Goal: Communication & Community: Answer question/provide support

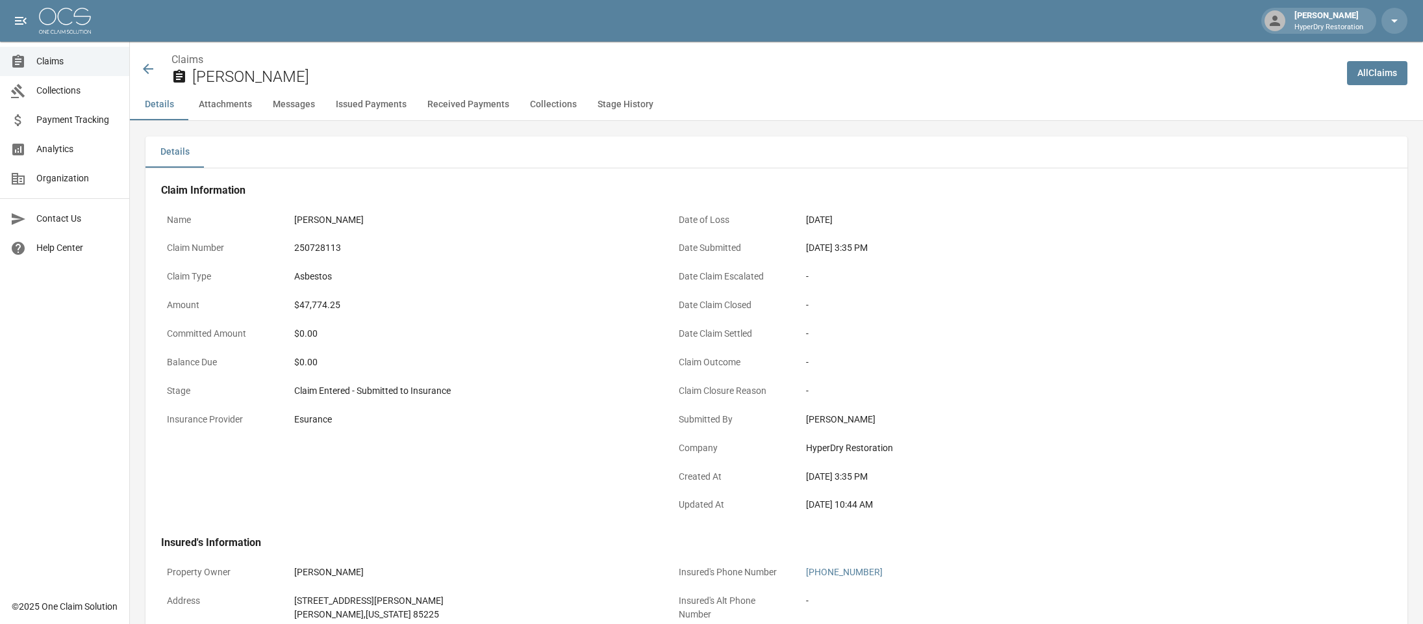
scroll to position [470, 0]
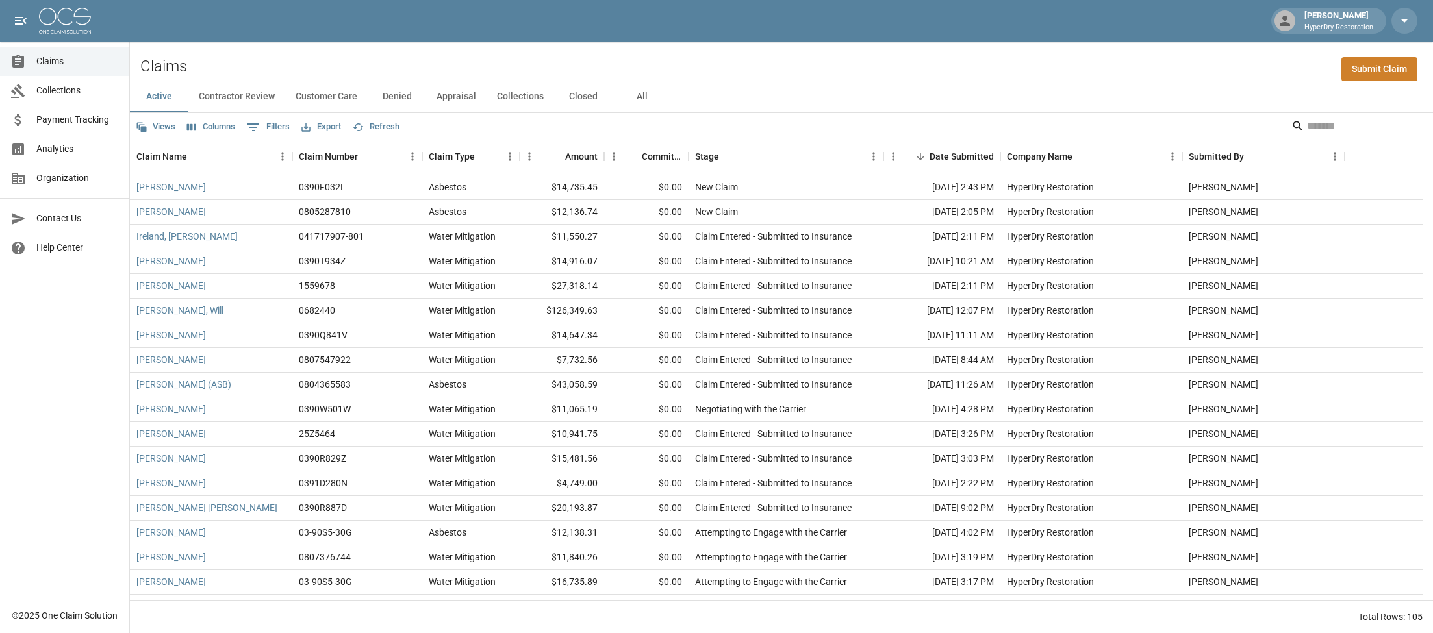
click at [1334, 124] on input "Search" at bounding box center [1359, 126] width 104 height 21
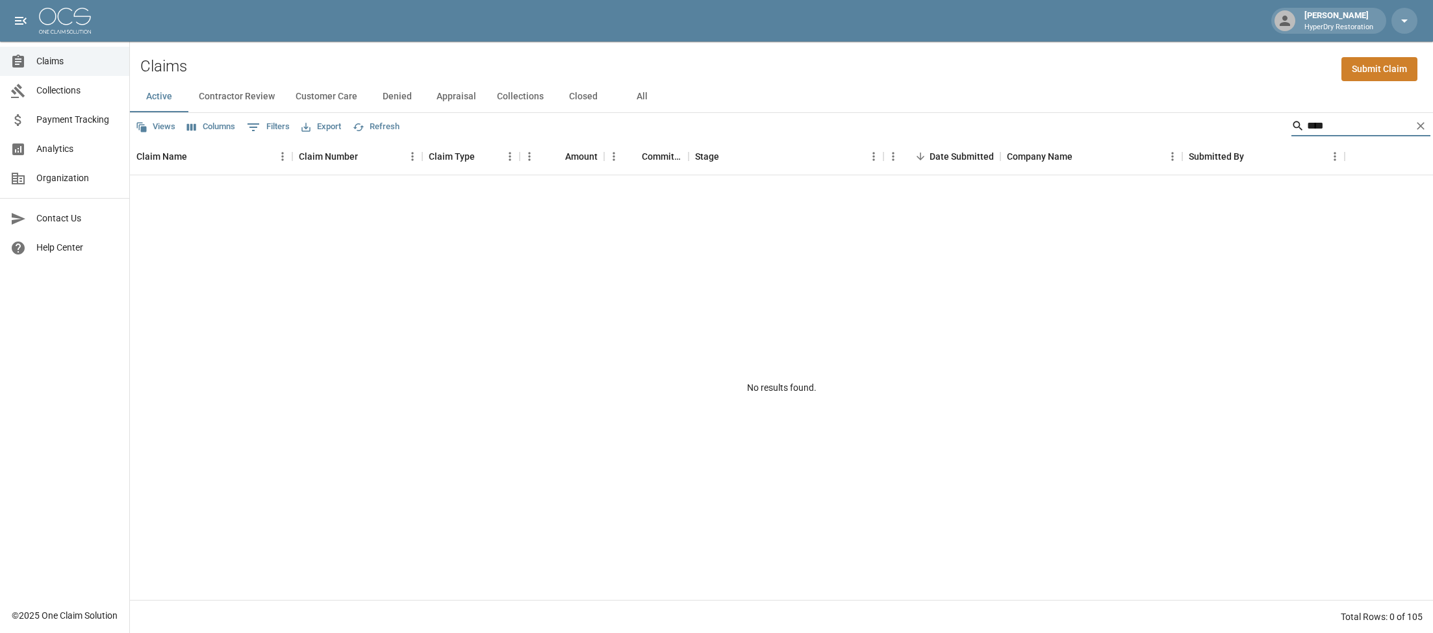
type input "****"
click at [457, 101] on button "Appraisal" at bounding box center [456, 96] width 60 height 31
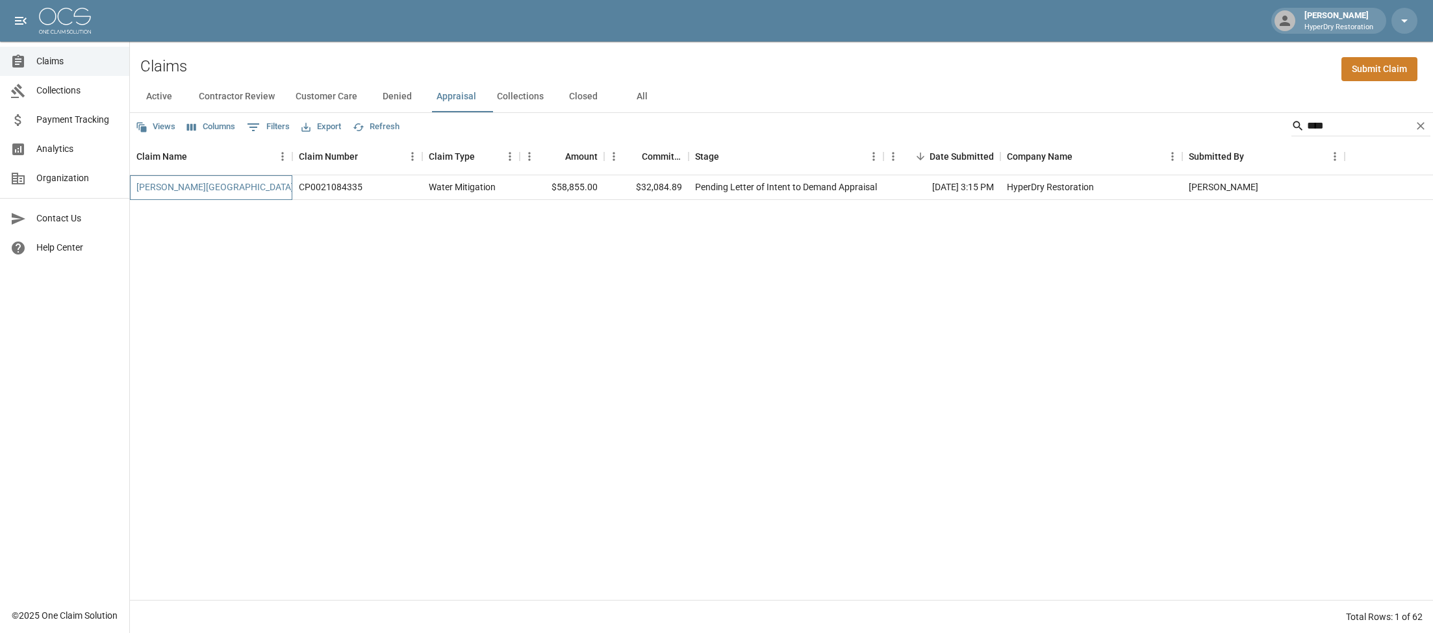
click at [188, 183] on link "Izzy Barber School" at bounding box center [214, 187] width 157 height 13
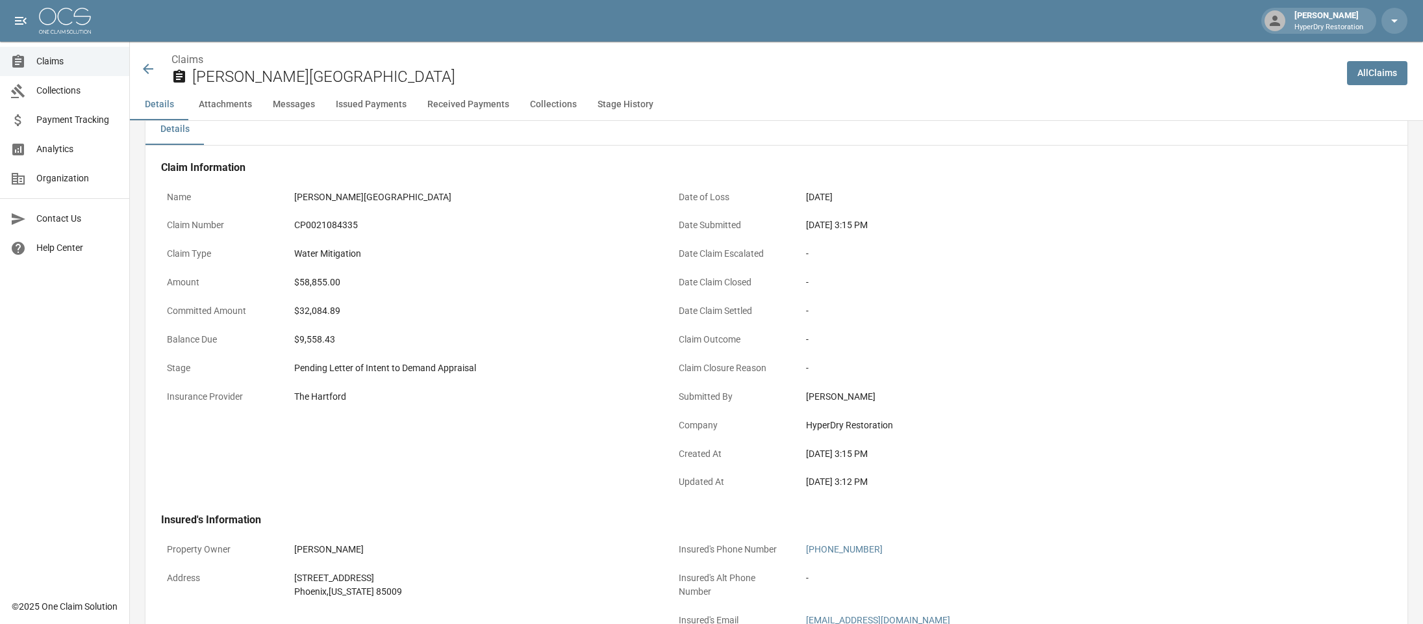
scroll to position [69, 0]
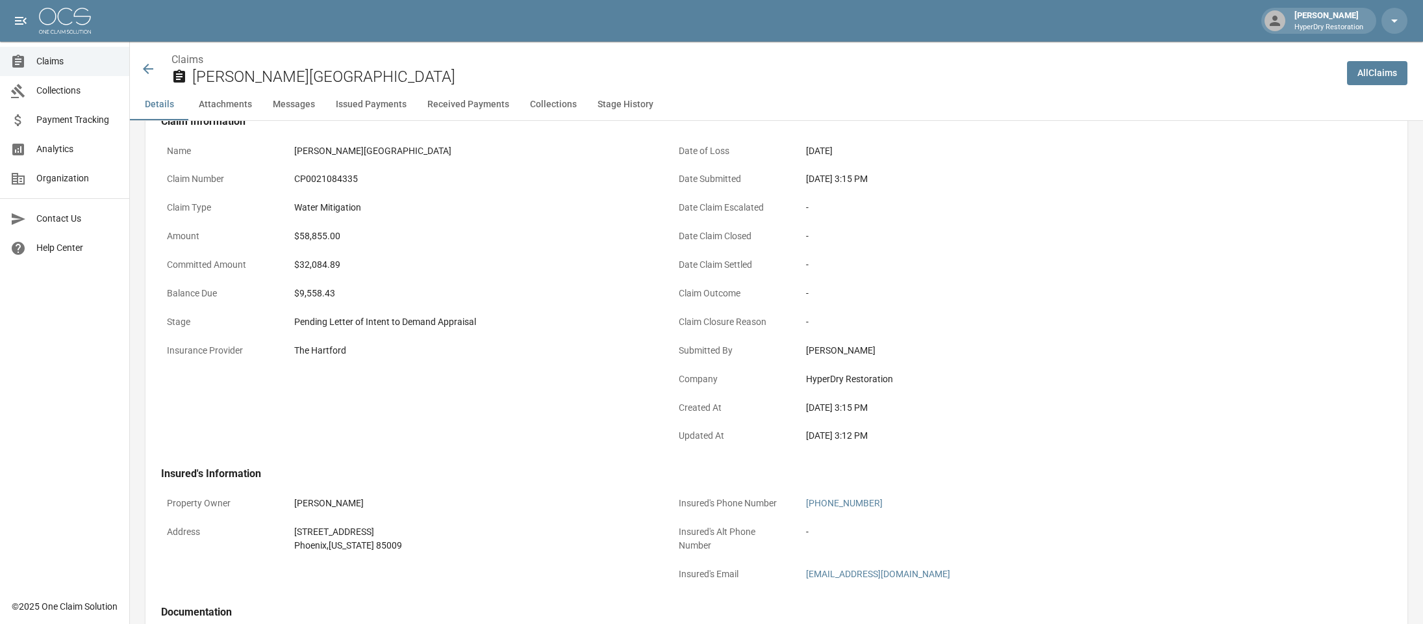
click at [145, 66] on icon at bounding box center [148, 69] width 16 height 16
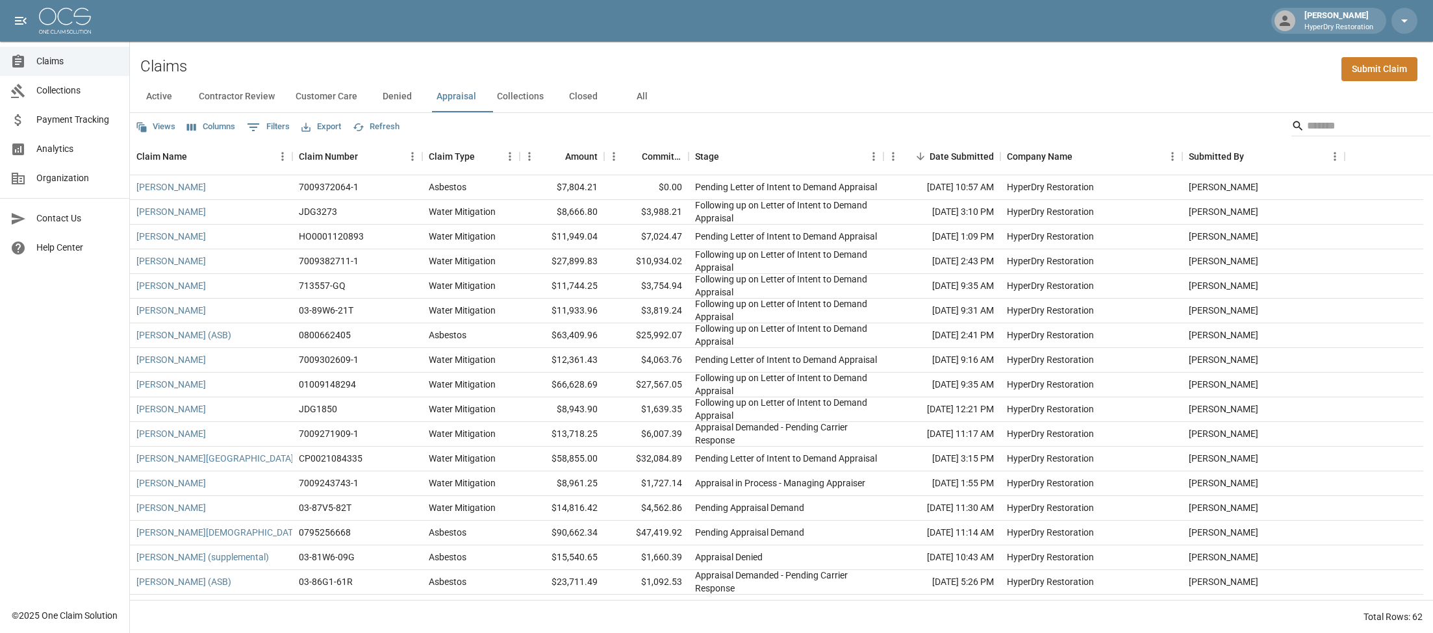
click at [543, 100] on button "Collections" at bounding box center [521, 96] width 68 height 31
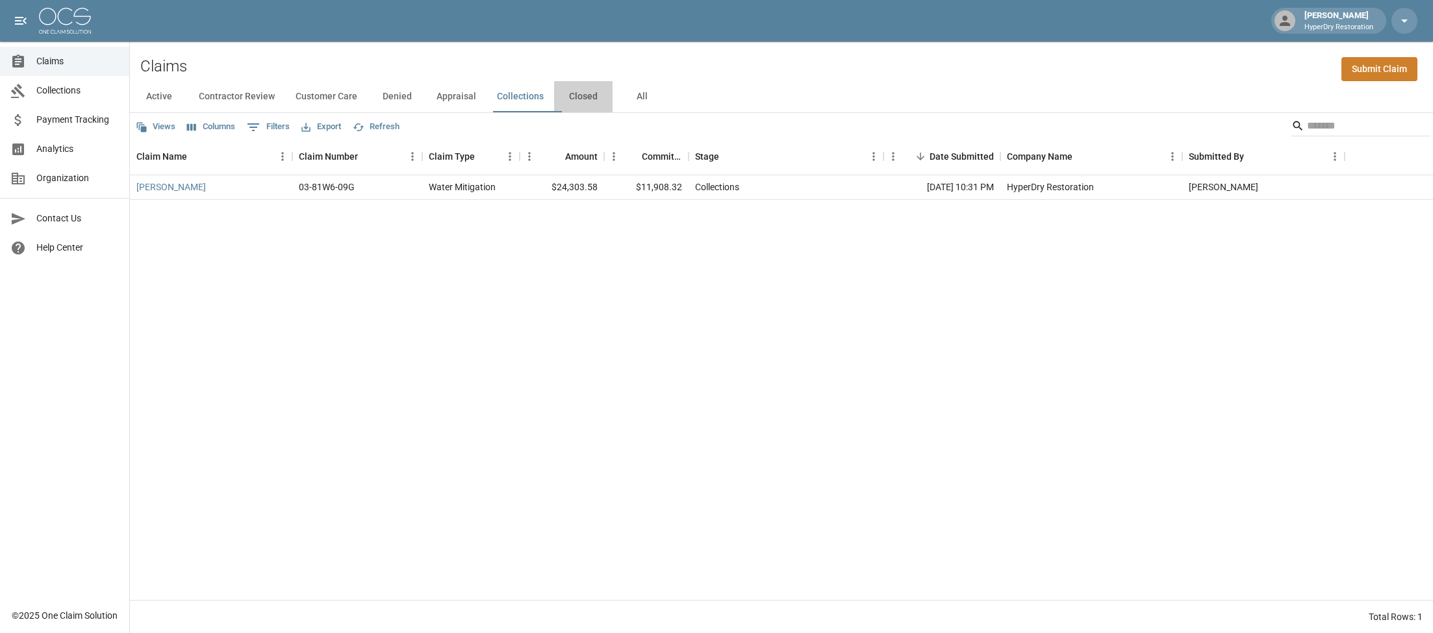
click at [572, 96] on button "Closed" at bounding box center [583, 96] width 58 height 31
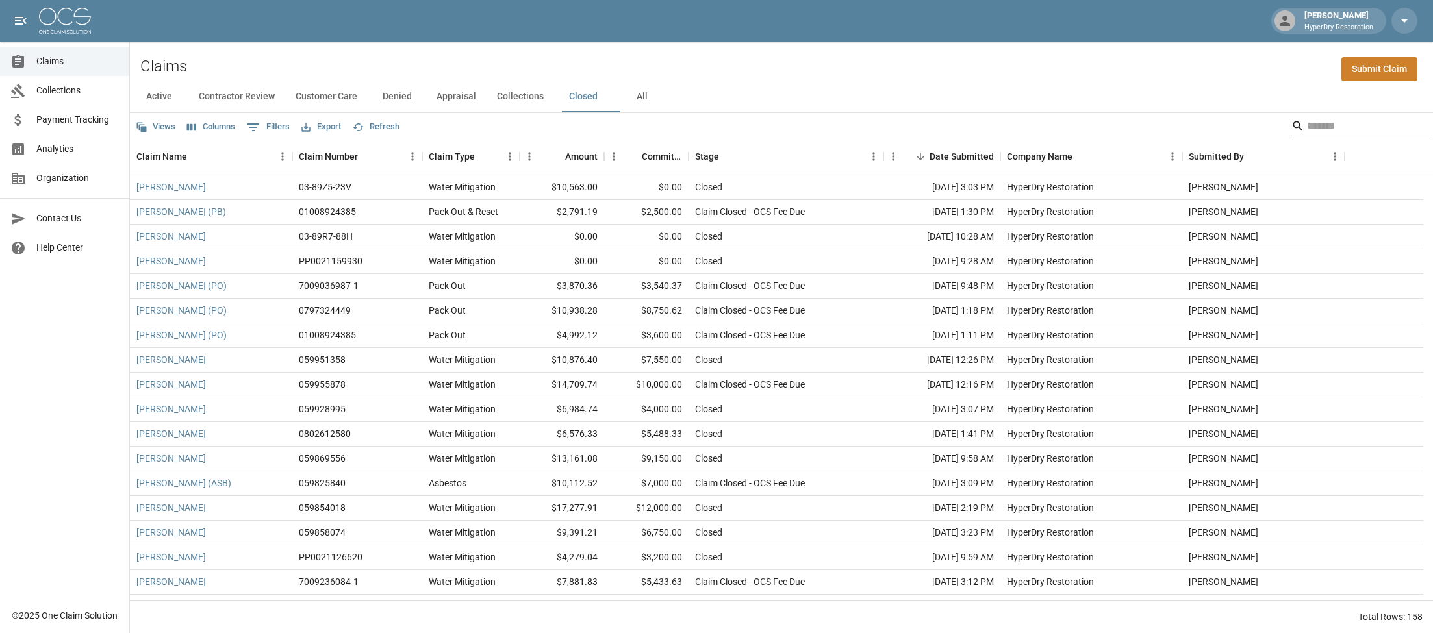
click at [1307, 118] on input "Search" at bounding box center [1359, 126] width 104 height 21
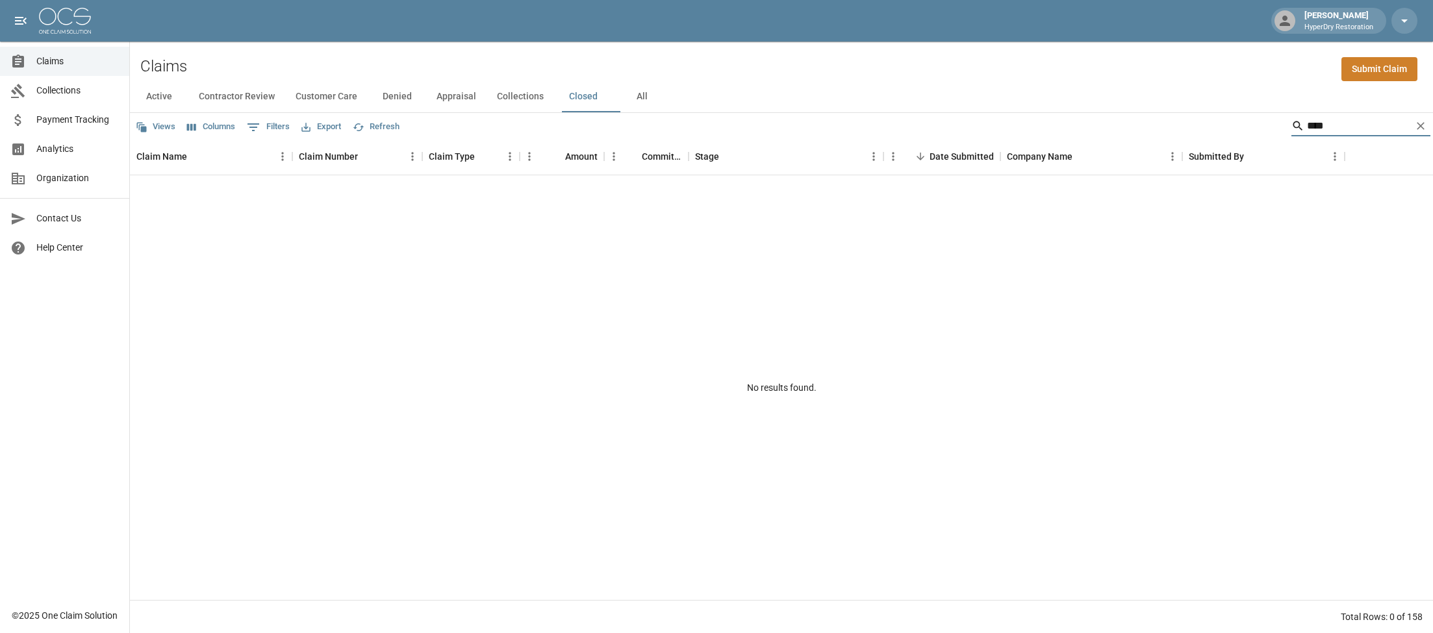
type input "****"
click at [158, 91] on button "Active" at bounding box center [159, 96] width 58 height 31
click at [251, 102] on button "Contractor Review" at bounding box center [236, 96] width 97 height 31
click at [335, 101] on button "Customer Care" at bounding box center [326, 96] width 83 height 31
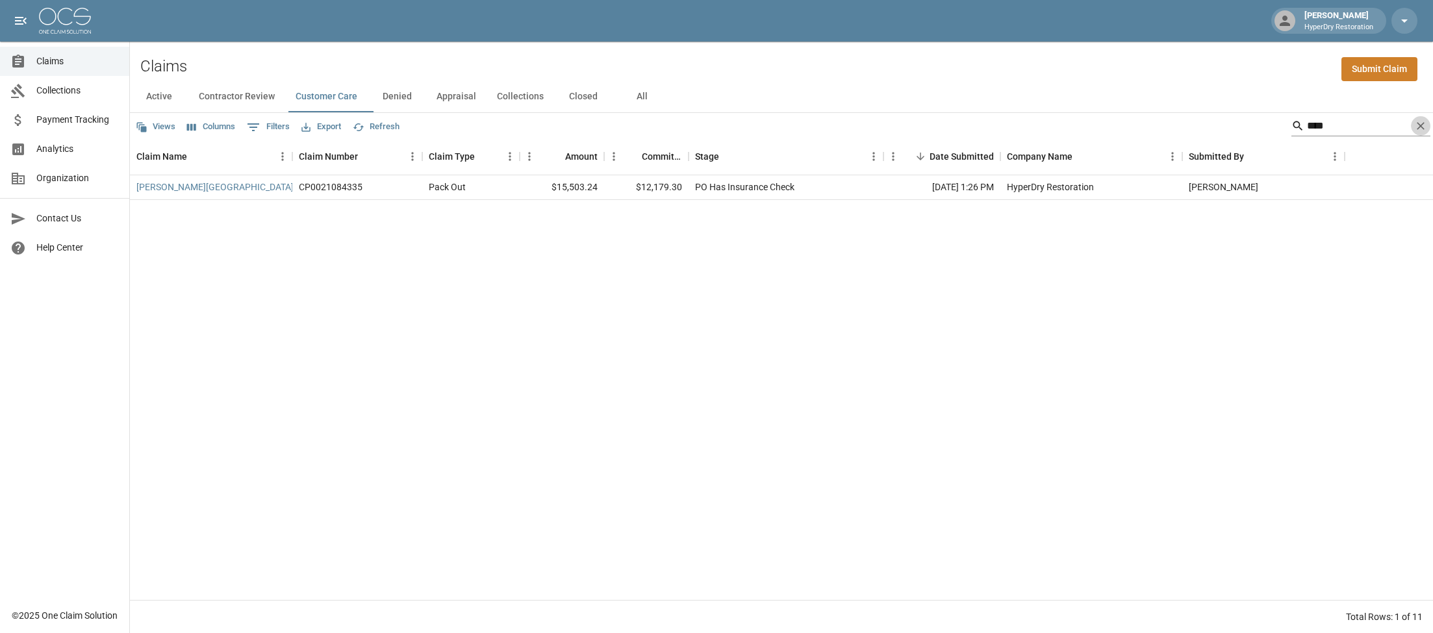
click at [1419, 123] on icon "Clear" at bounding box center [1421, 126] width 8 height 8
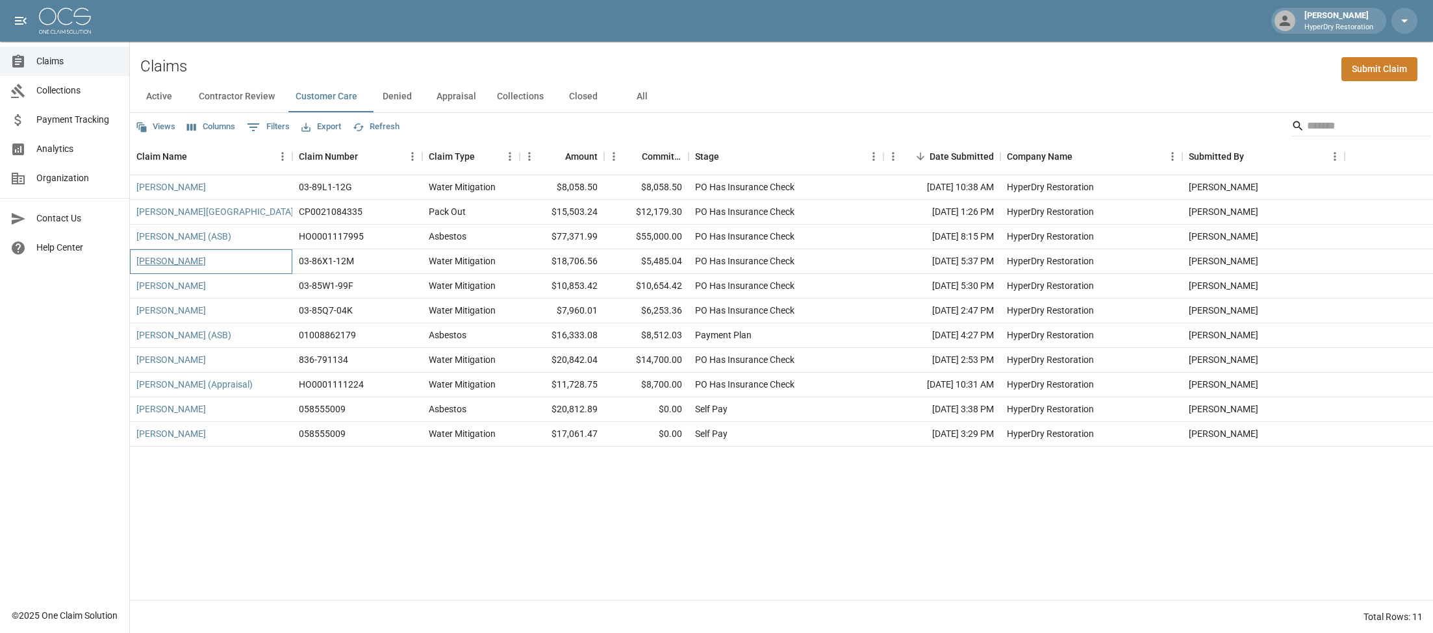
click at [179, 266] on link "Levy, Patricia" at bounding box center [171, 261] width 70 height 13
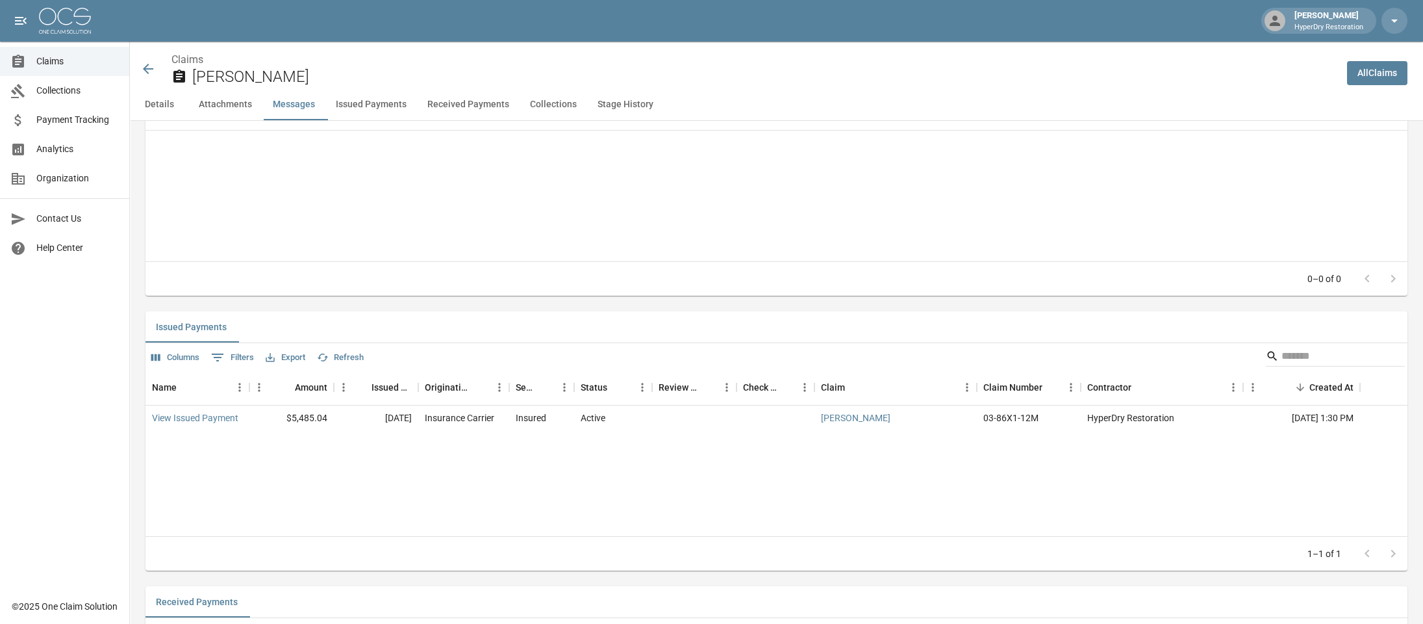
scroll to position [929, 0]
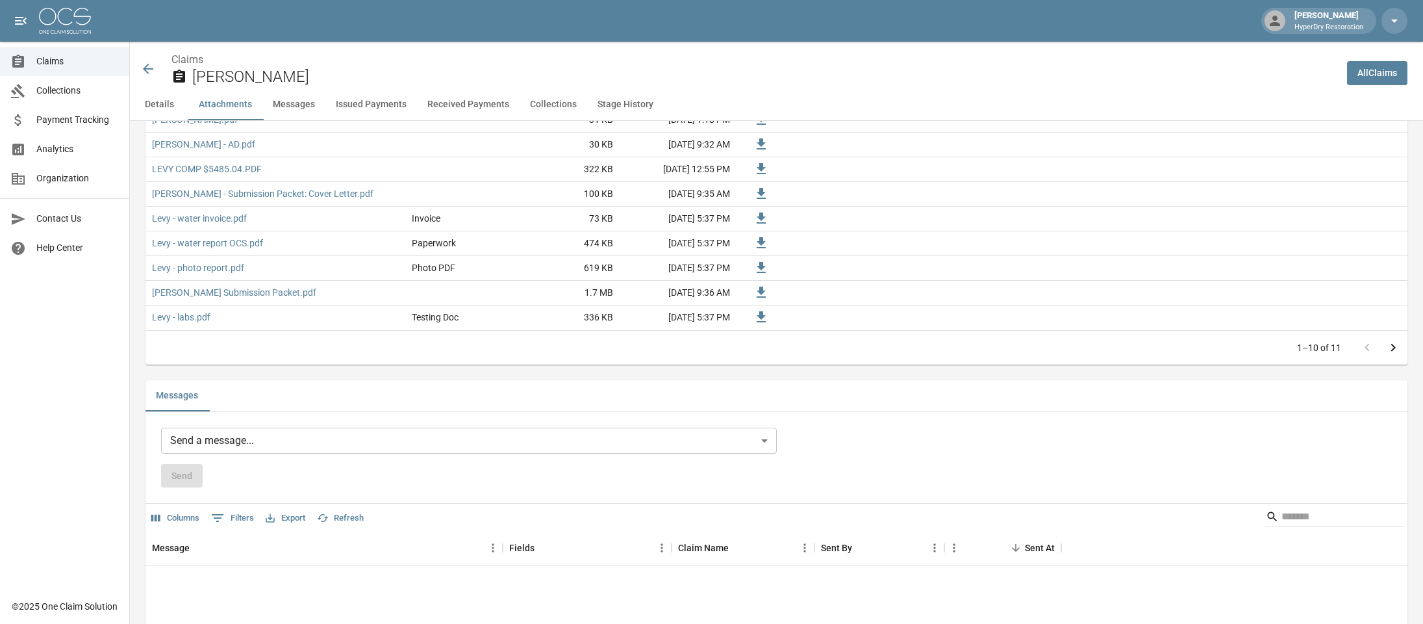
click at [479, 453] on div "Send a message... ​ Send" at bounding box center [469, 457] width 616 height 60
click at [479, 446] on body "Dallin Gherkins HyperDry Restoration Claims Collections Payment Tracking Analyt…" at bounding box center [711, 594] width 1423 height 3046
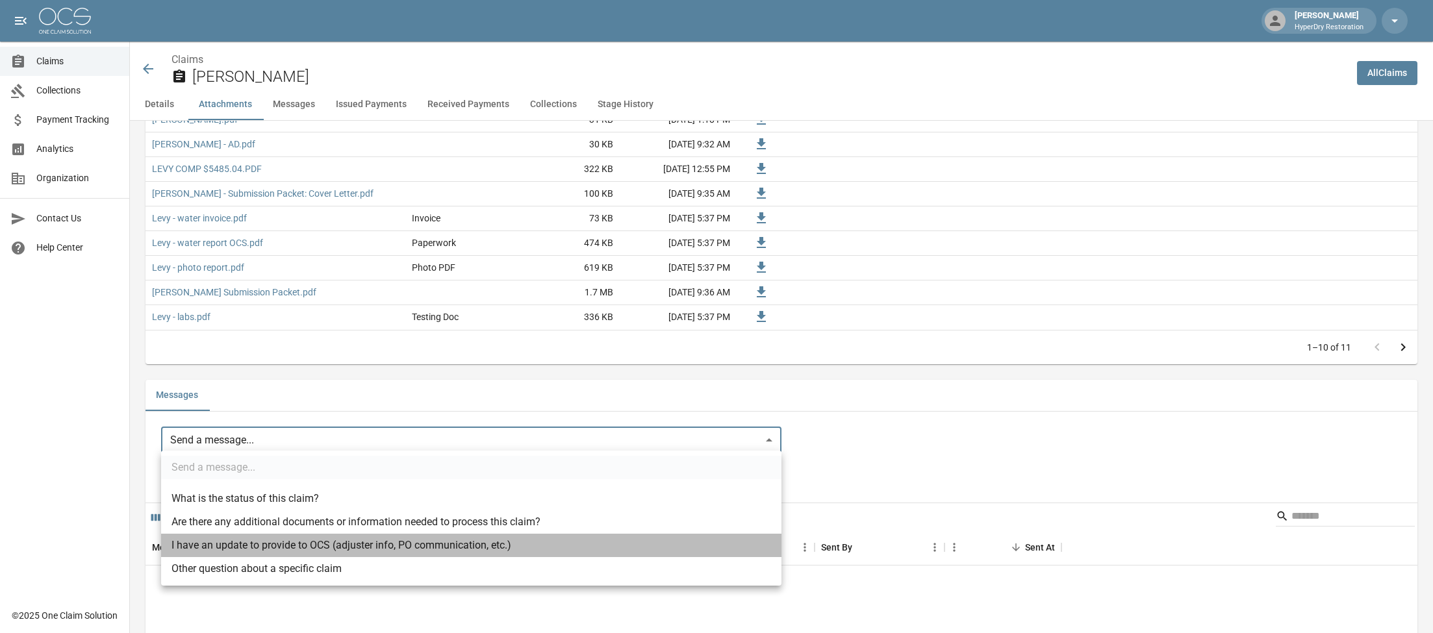
click at [411, 544] on li "I have an update to provide to OCS (adjuster info, PO communication, etc.)" at bounding box center [471, 545] width 620 height 23
type input "**********"
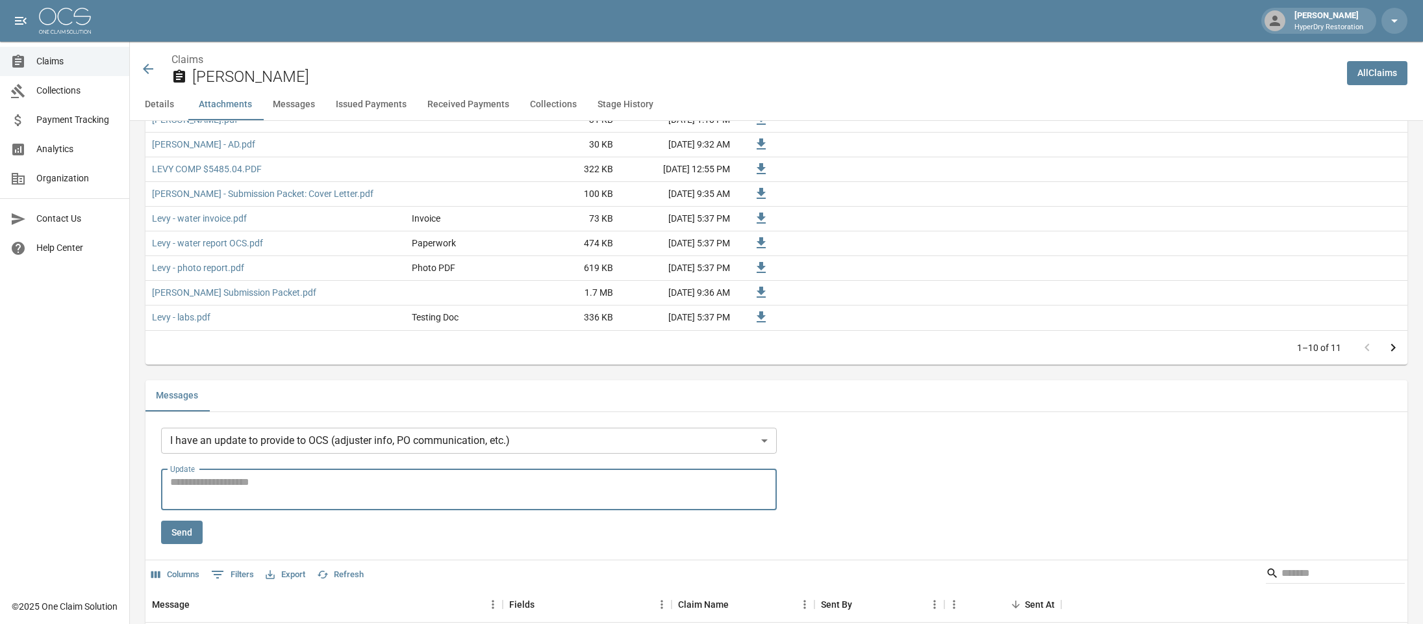
click at [433, 490] on textarea "Update" at bounding box center [469, 489] width 598 height 30
type textarea "**********"
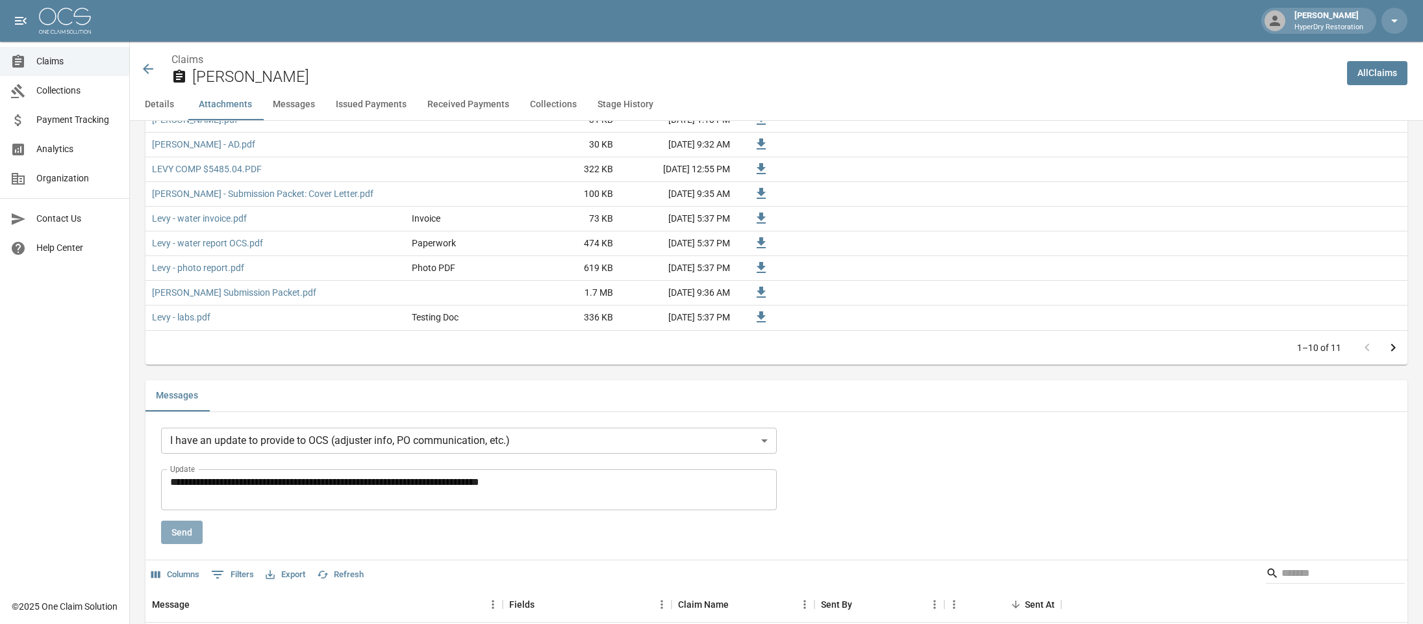
click at [194, 526] on button "Send" at bounding box center [182, 532] width 42 height 24
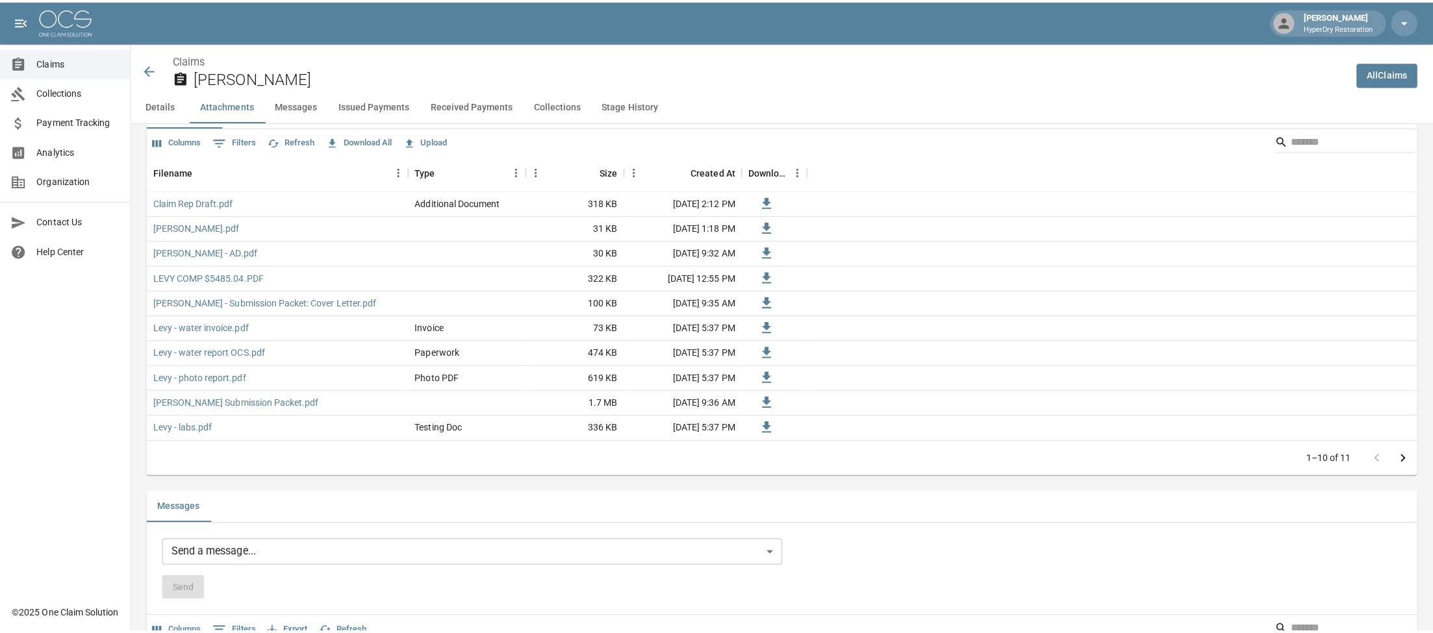
scroll to position [0, 0]
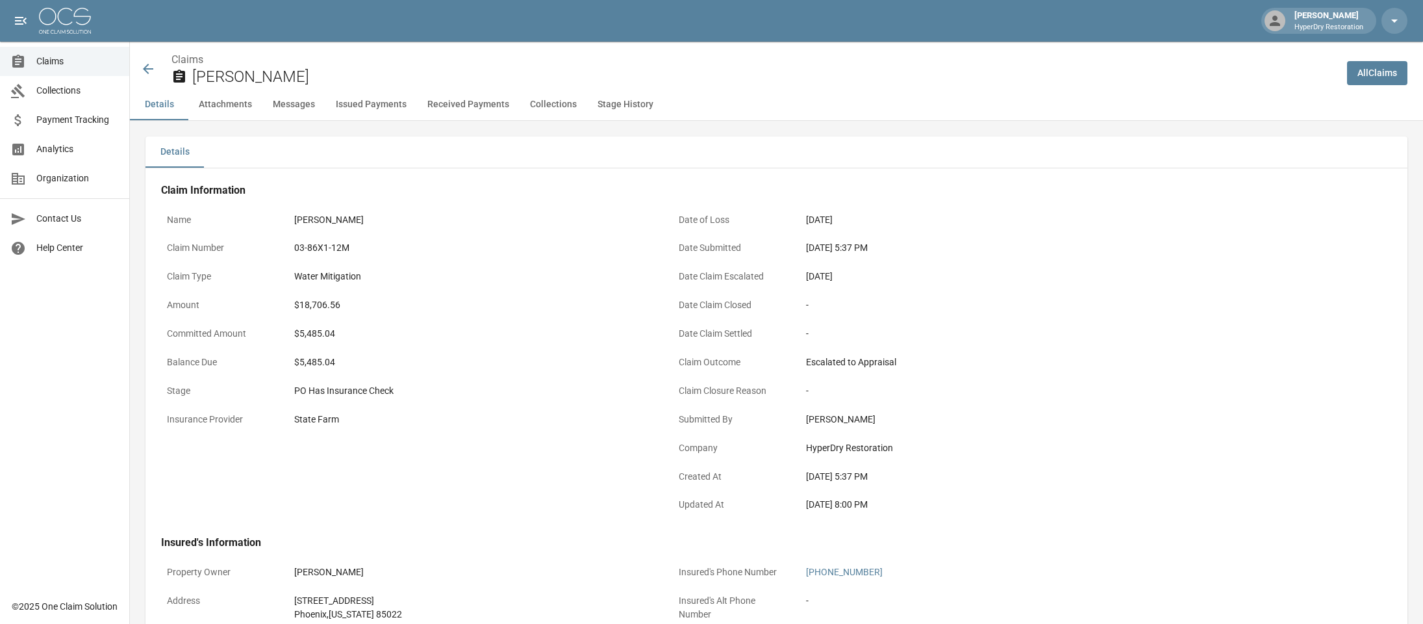
click at [64, 78] on link "Collections" at bounding box center [64, 90] width 129 height 29
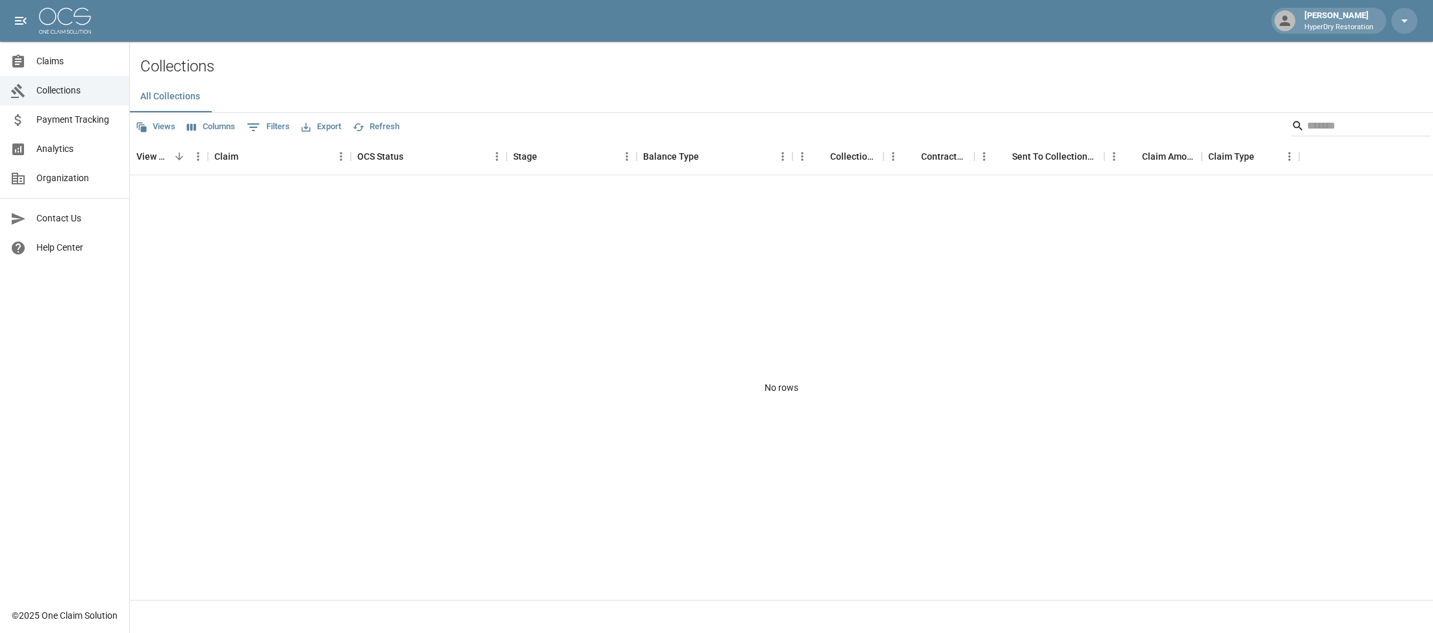
click at [64, 57] on span "Claims" at bounding box center [77, 62] width 83 height 14
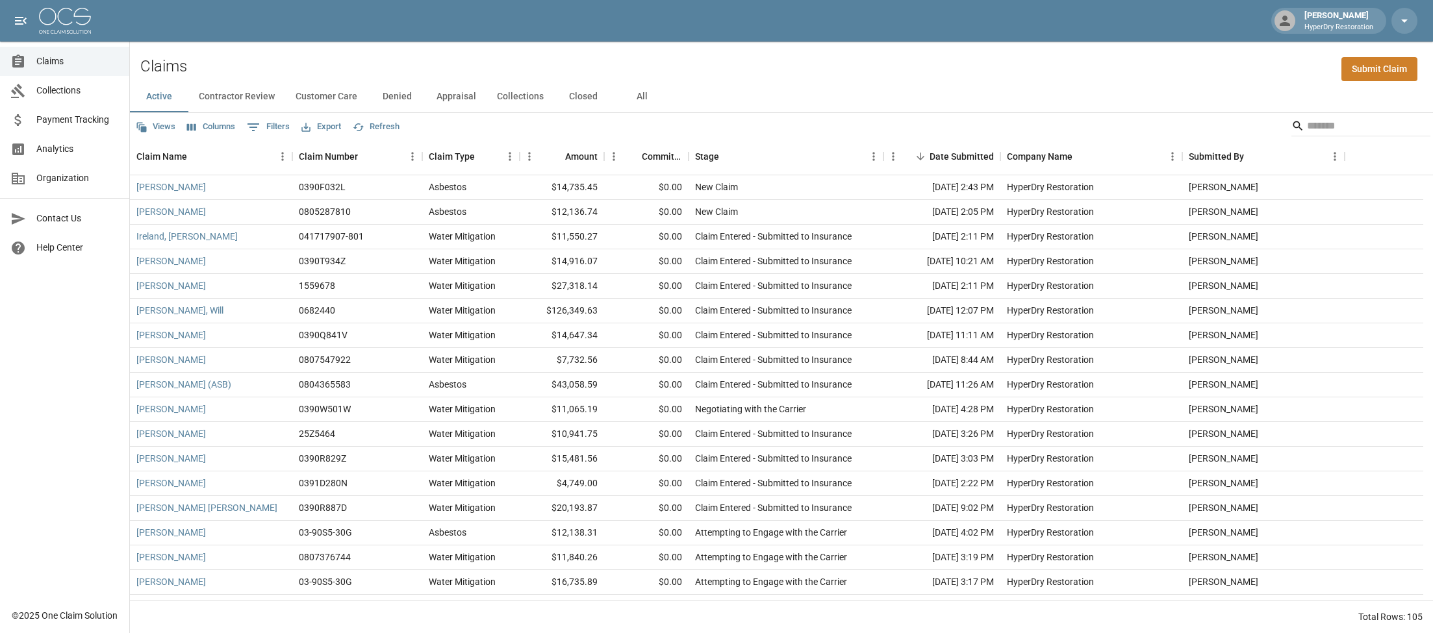
click at [515, 93] on button "Collections" at bounding box center [521, 96] width 68 height 31
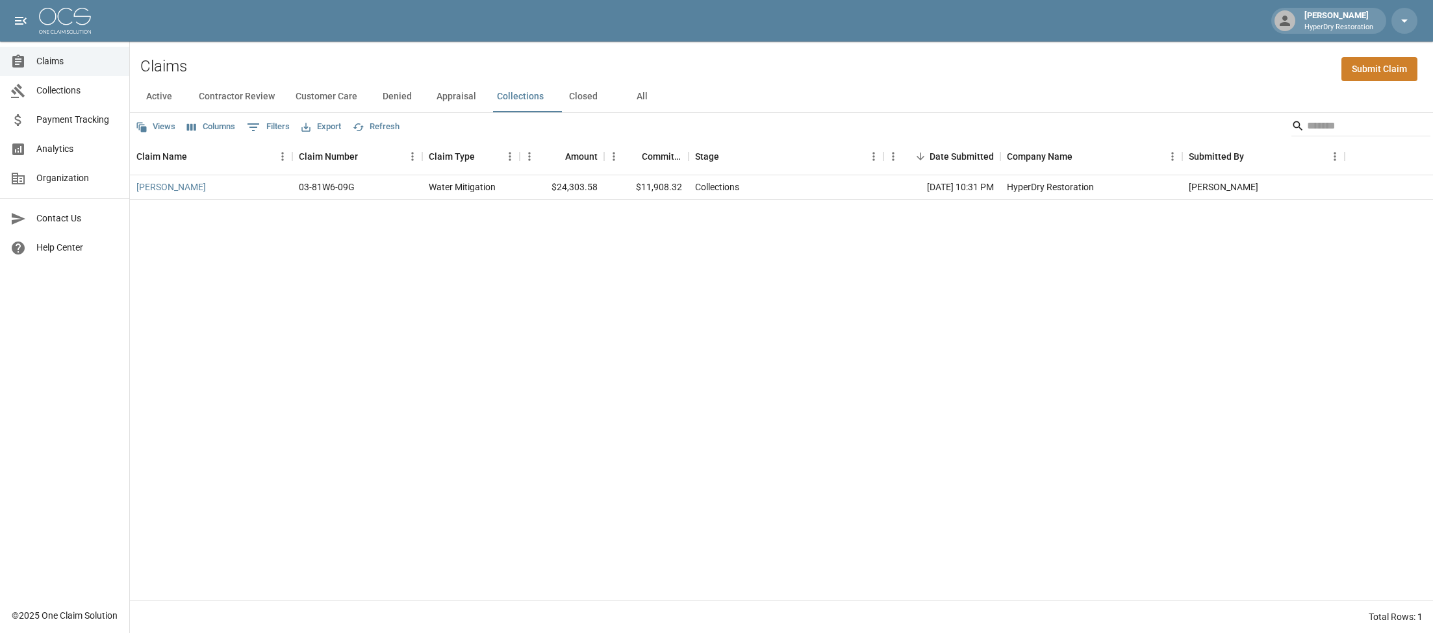
click at [78, 88] on span "Collections" at bounding box center [77, 91] width 83 height 14
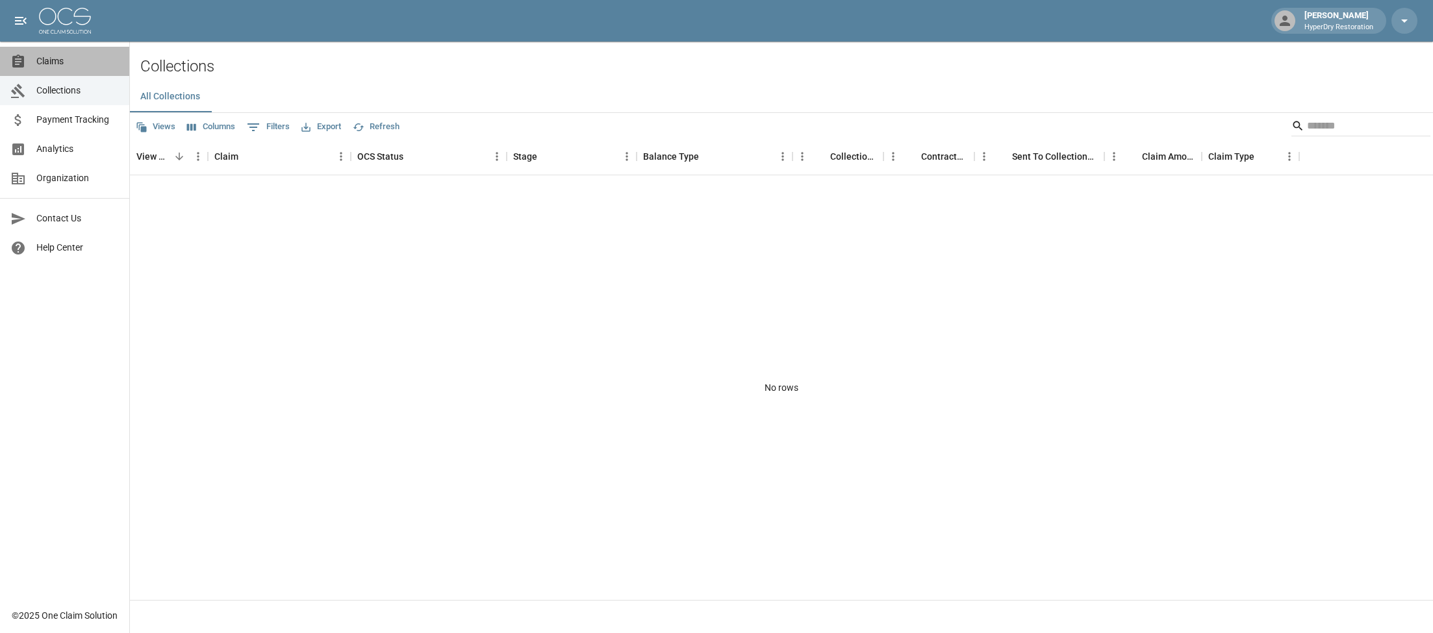
click at [64, 62] on span "Claims" at bounding box center [77, 62] width 83 height 14
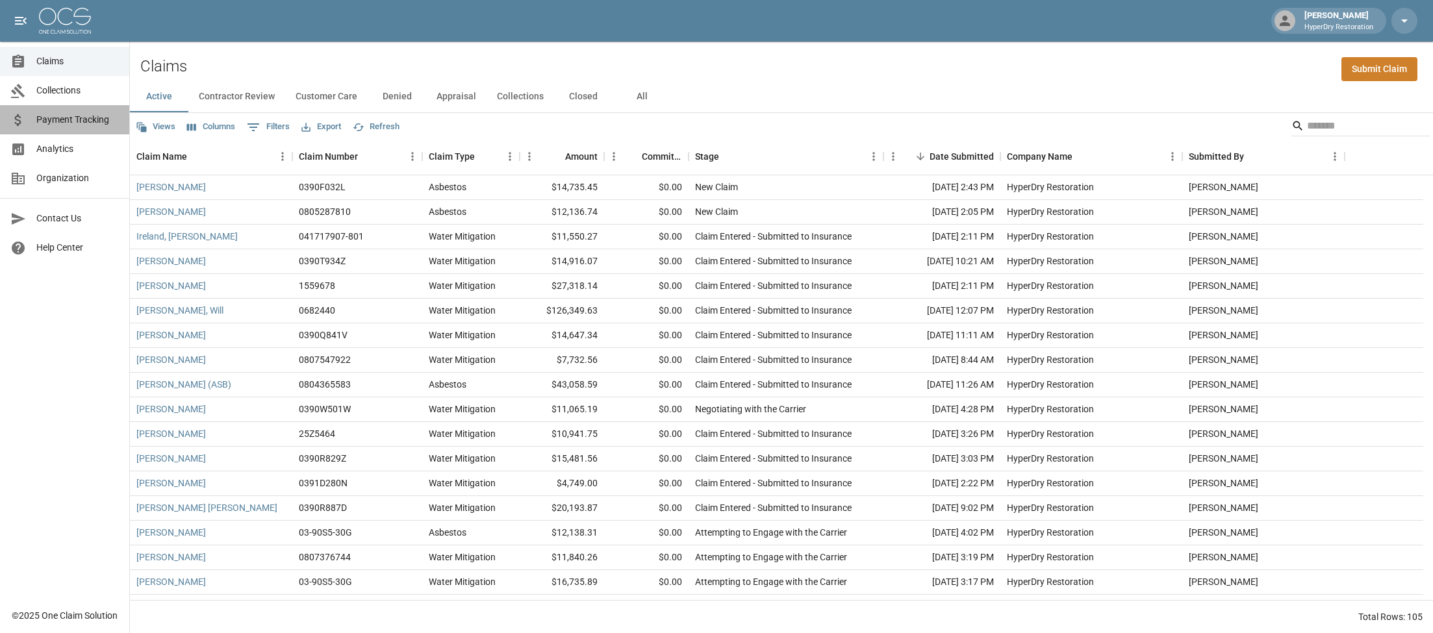
click at [82, 124] on span "Payment Tracking" at bounding box center [77, 120] width 83 height 14
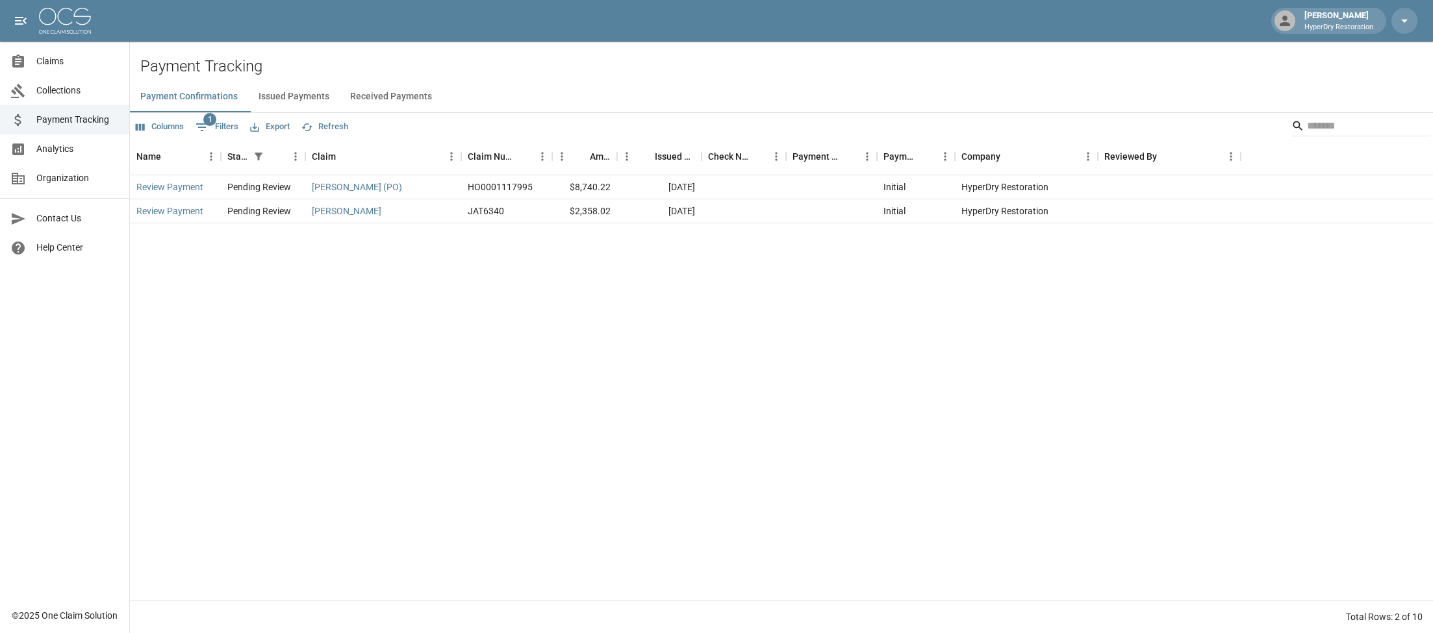
click at [333, 98] on button "Issued Payments" at bounding box center [294, 96] width 92 height 31
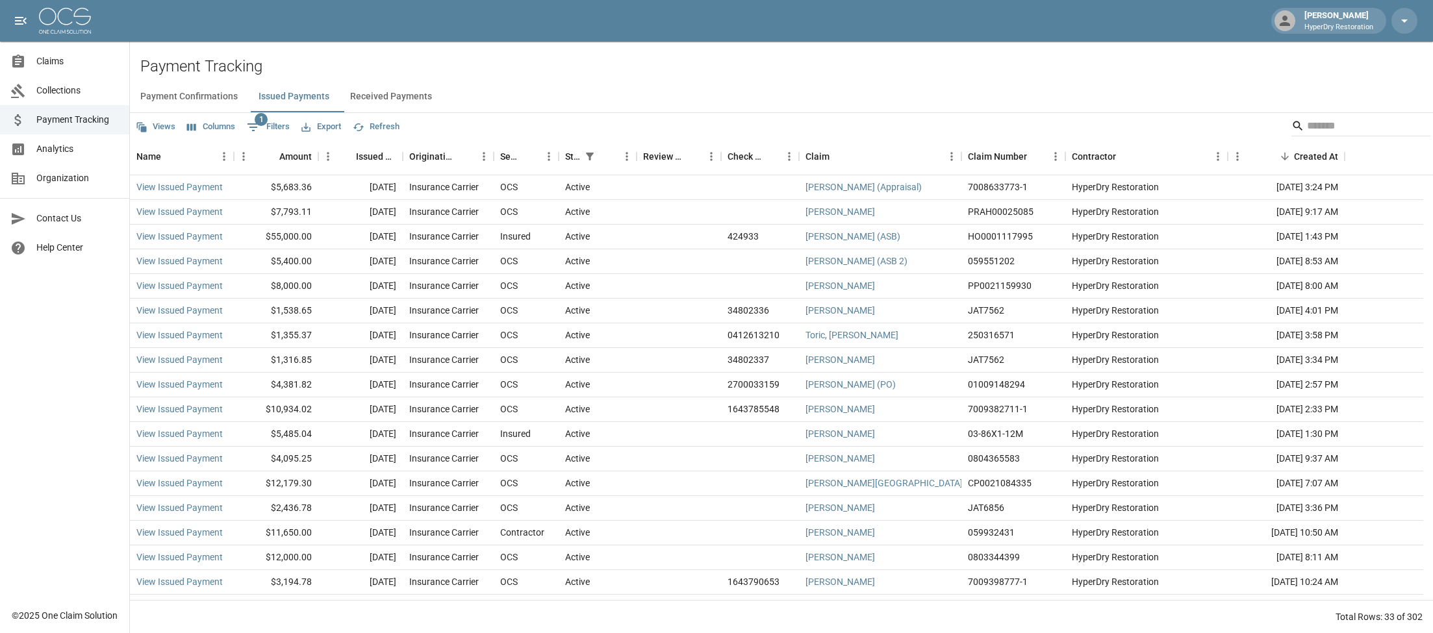
click at [403, 97] on button "Received Payments" at bounding box center [391, 96] width 103 height 31
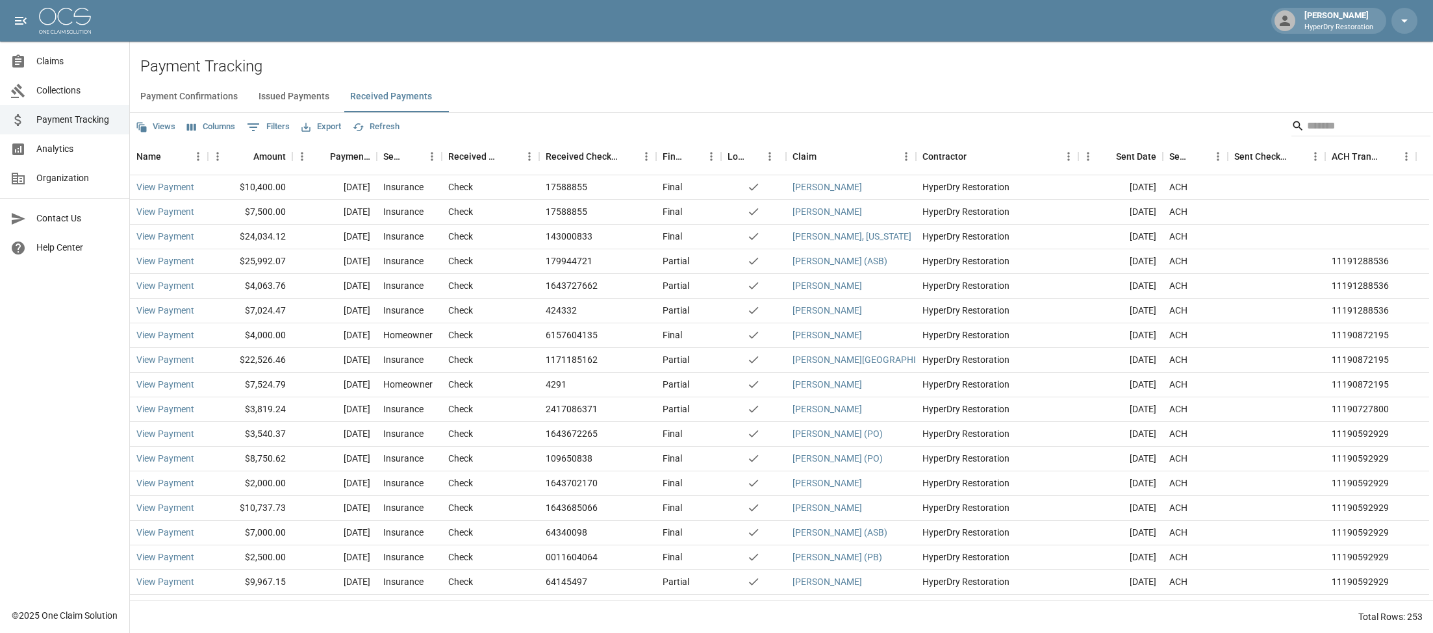
click at [308, 95] on button "Issued Payments" at bounding box center [294, 96] width 92 height 31
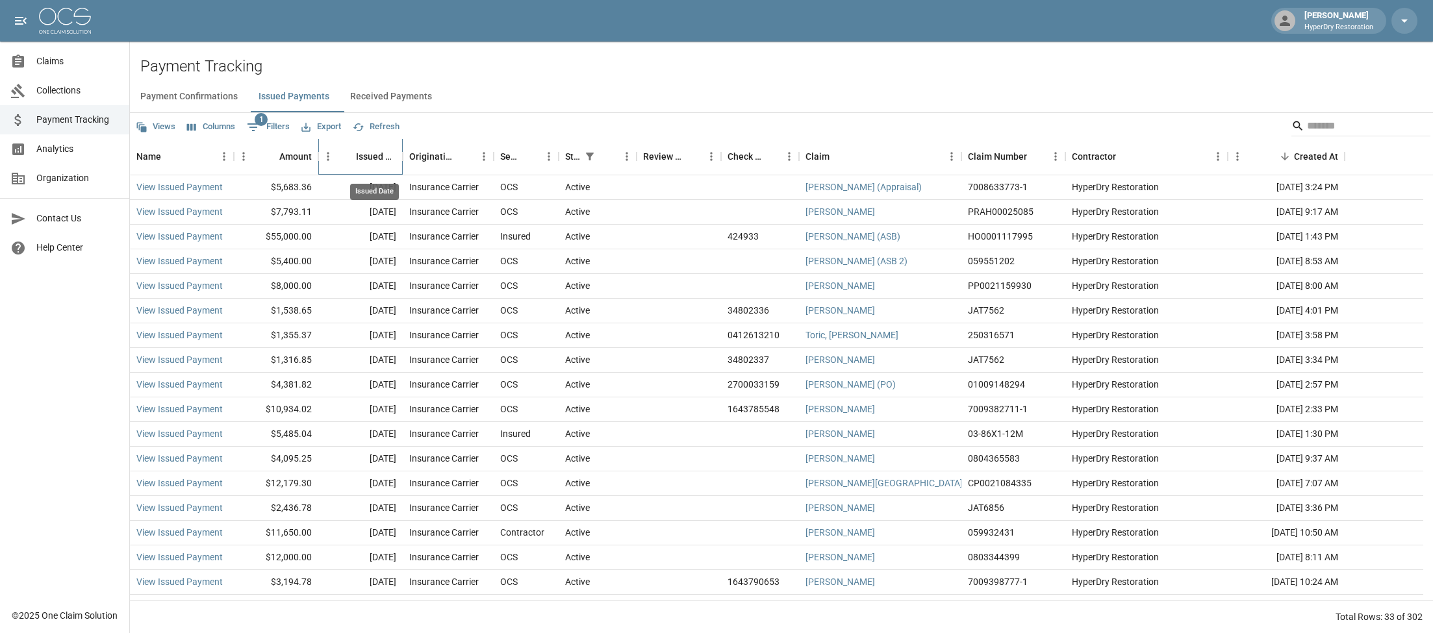
click at [366, 157] on div "Issued Date" at bounding box center [376, 156] width 40 height 36
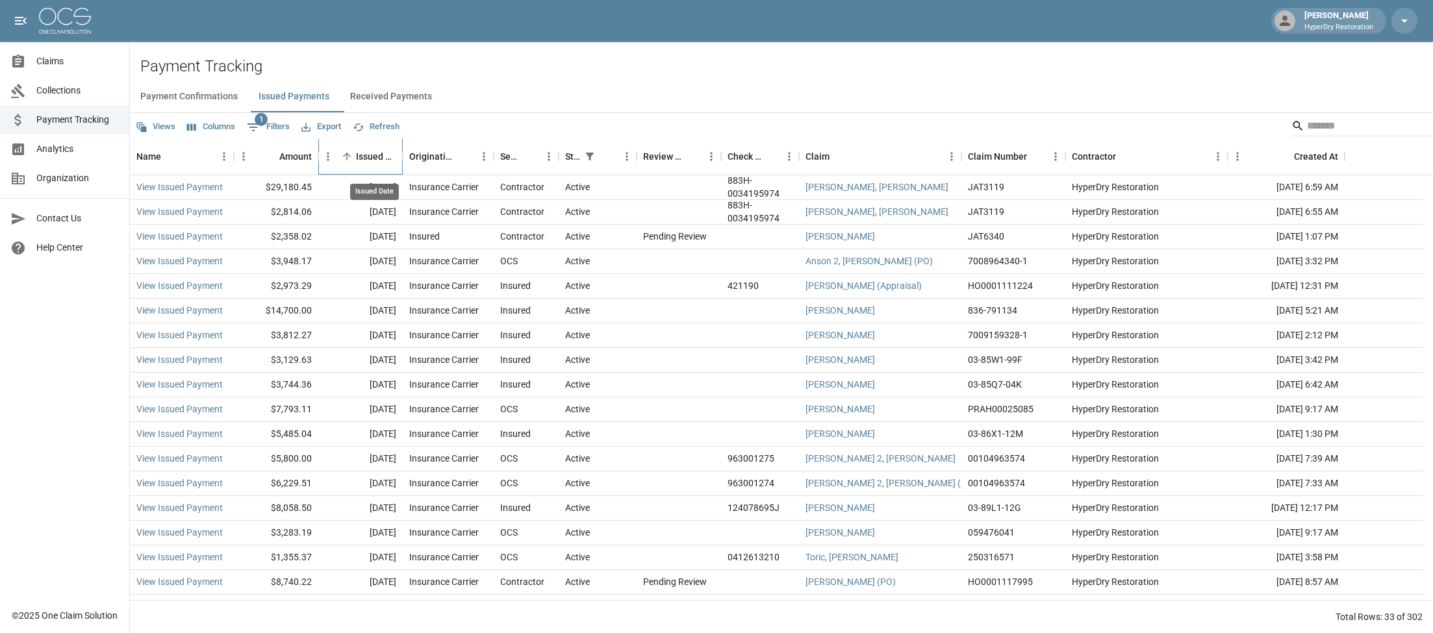
click at [373, 155] on div "Issued Date" at bounding box center [376, 156] width 40 height 36
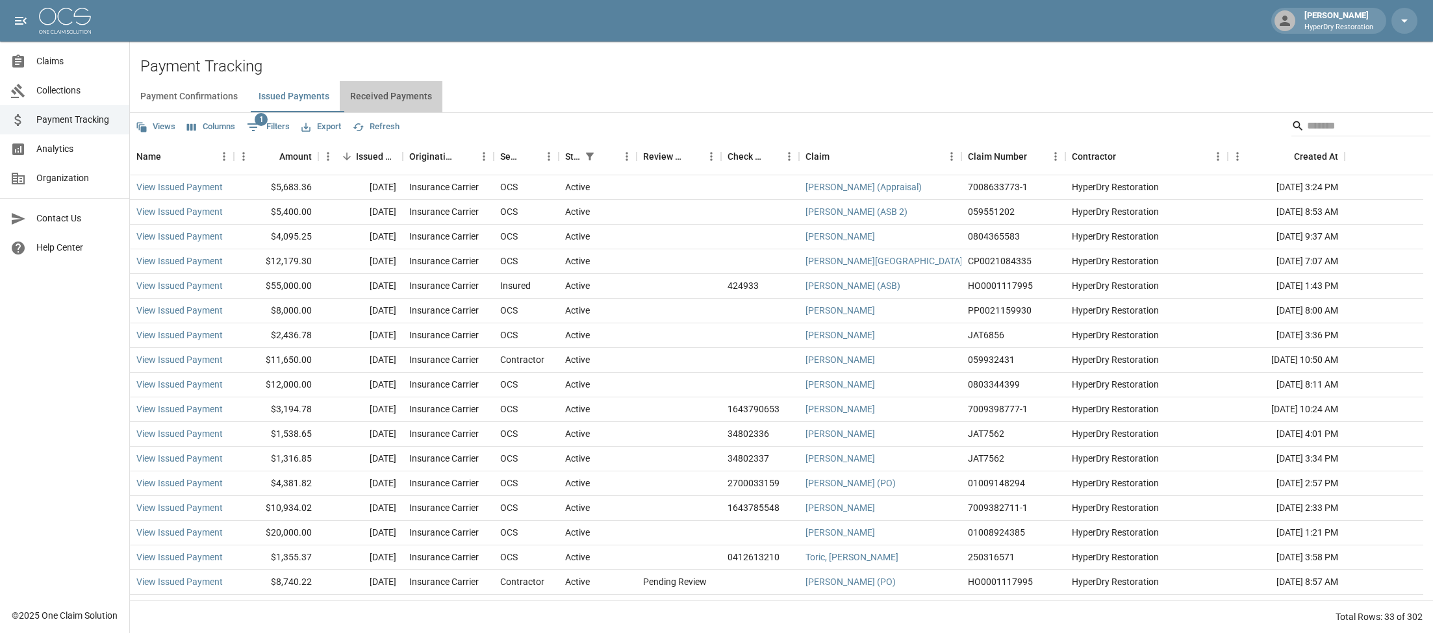
drag, startPoint x: 398, startPoint y: 88, endPoint x: 405, endPoint y: 90, distance: 7.3
click at [398, 88] on button "Received Payments" at bounding box center [391, 96] width 103 height 31
